Goal: Task Accomplishment & Management: Manage account settings

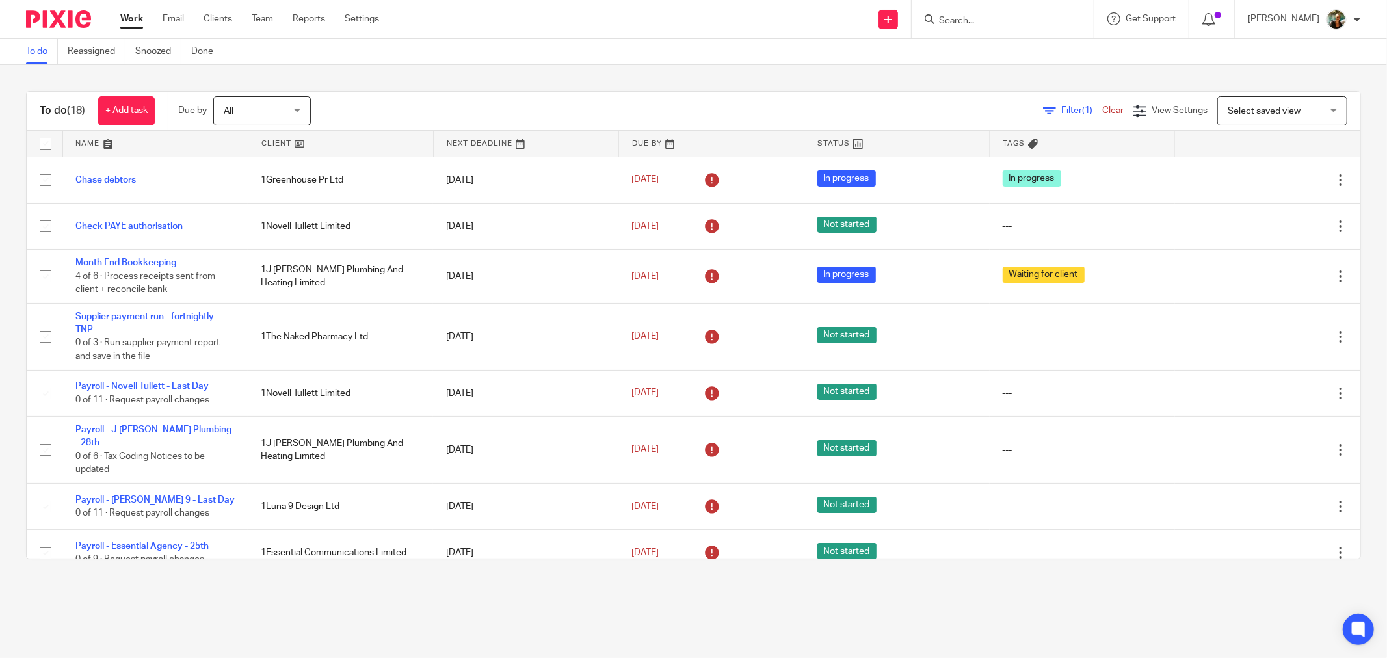
click at [1235, 29] on div at bounding box center [1212, 19] width 46 height 38
click at [1215, 16] on icon at bounding box center [1208, 19] width 13 height 13
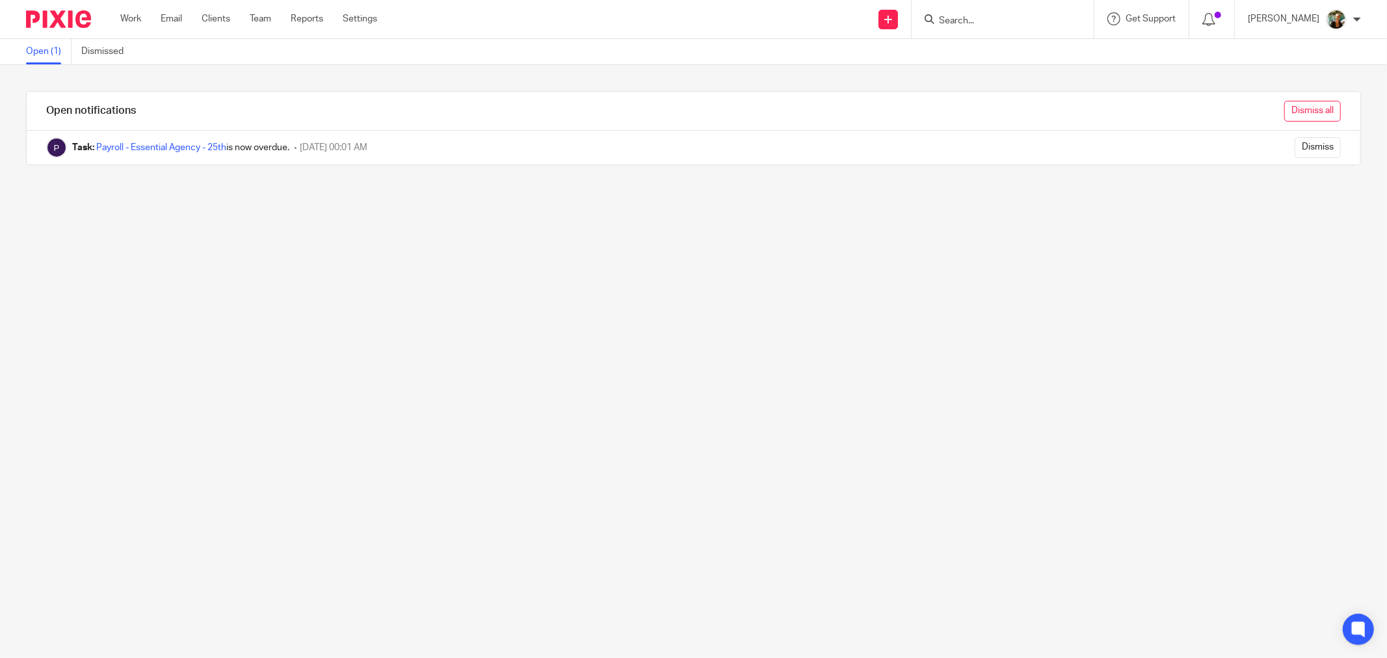
click at [1301, 101] on input "Dismiss all" at bounding box center [1312, 111] width 57 height 21
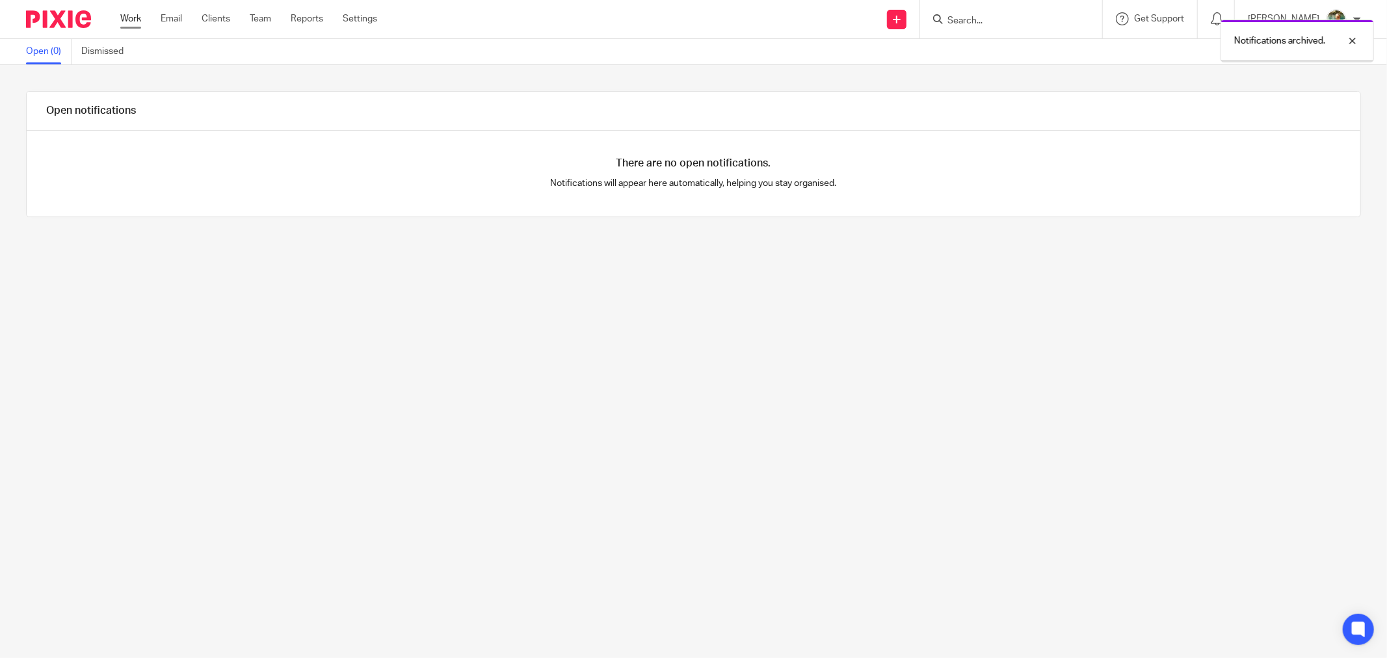
click at [138, 23] on link "Work" at bounding box center [130, 18] width 21 height 13
